Goal: Task Accomplishment & Management: Complete application form

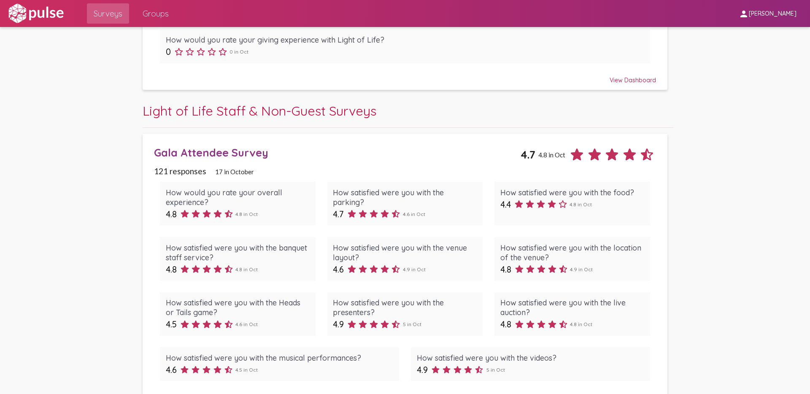
scroll to position [601, 0]
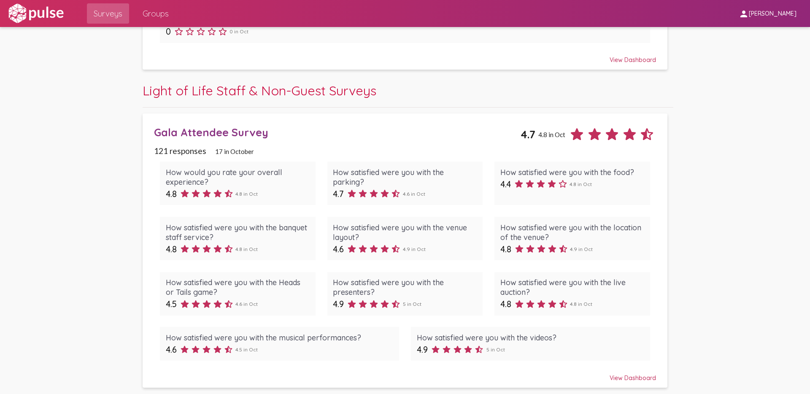
click at [228, 131] on div "Gala Attendee Survey" at bounding box center [337, 132] width 366 height 13
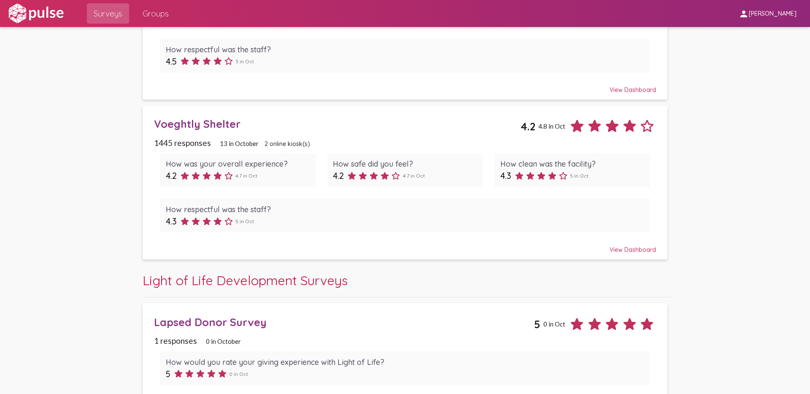
scroll to position [111, 0]
